Goal: Task Accomplishment & Management: Use online tool/utility

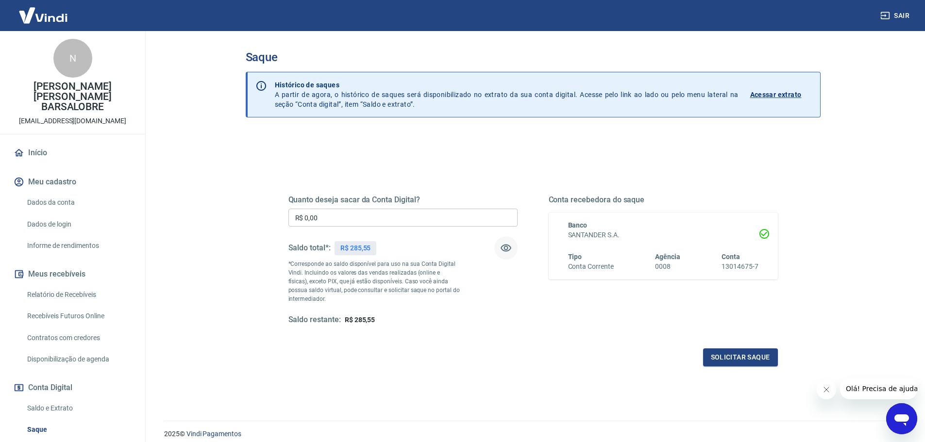
click at [503, 249] on icon "button" at bounding box center [506, 248] width 12 height 12
click at [402, 215] on input "R$ 0,00" at bounding box center [402, 218] width 229 height 18
type input "R$ 0,00"
click at [505, 250] on icon "button" at bounding box center [506, 248] width 12 height 12
